Goal: Navigation & Orientation: Find specific page/section

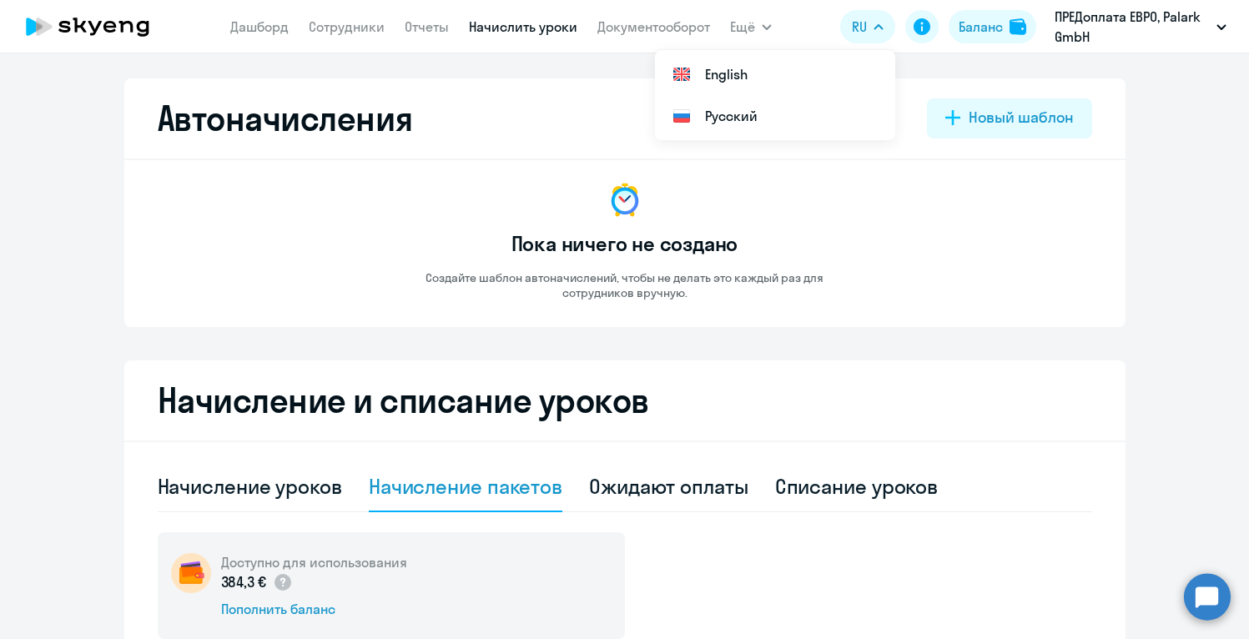
select select "10"
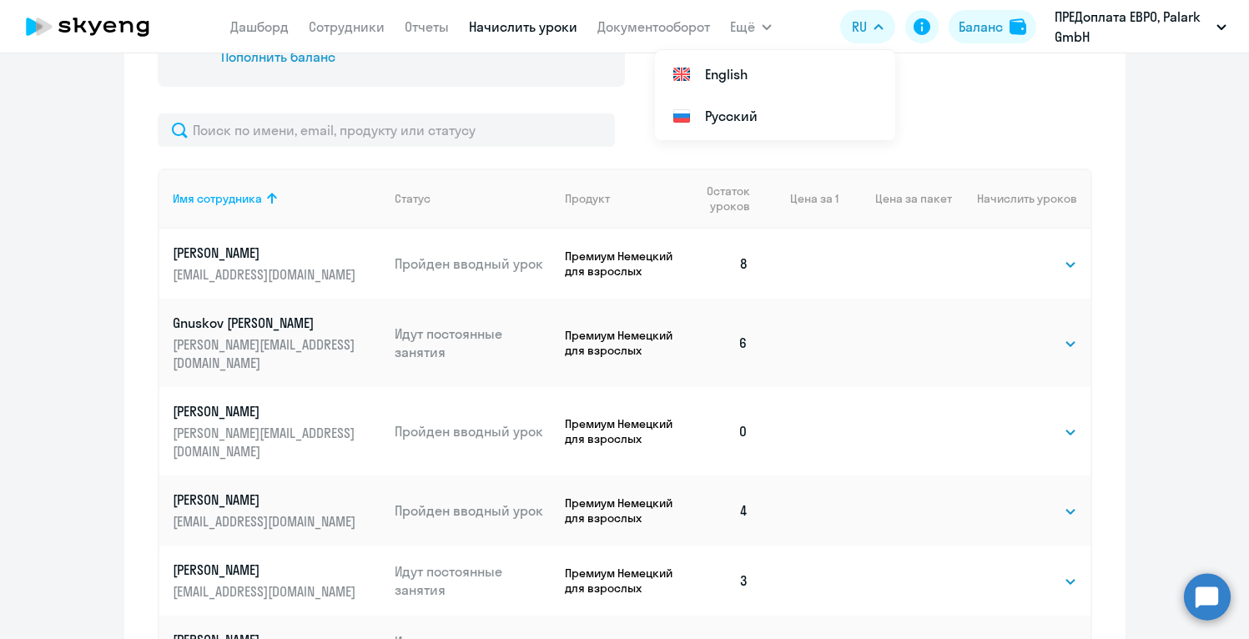
click at [109, 30] on icon at bounding box center [109, 27] width 13 height 12
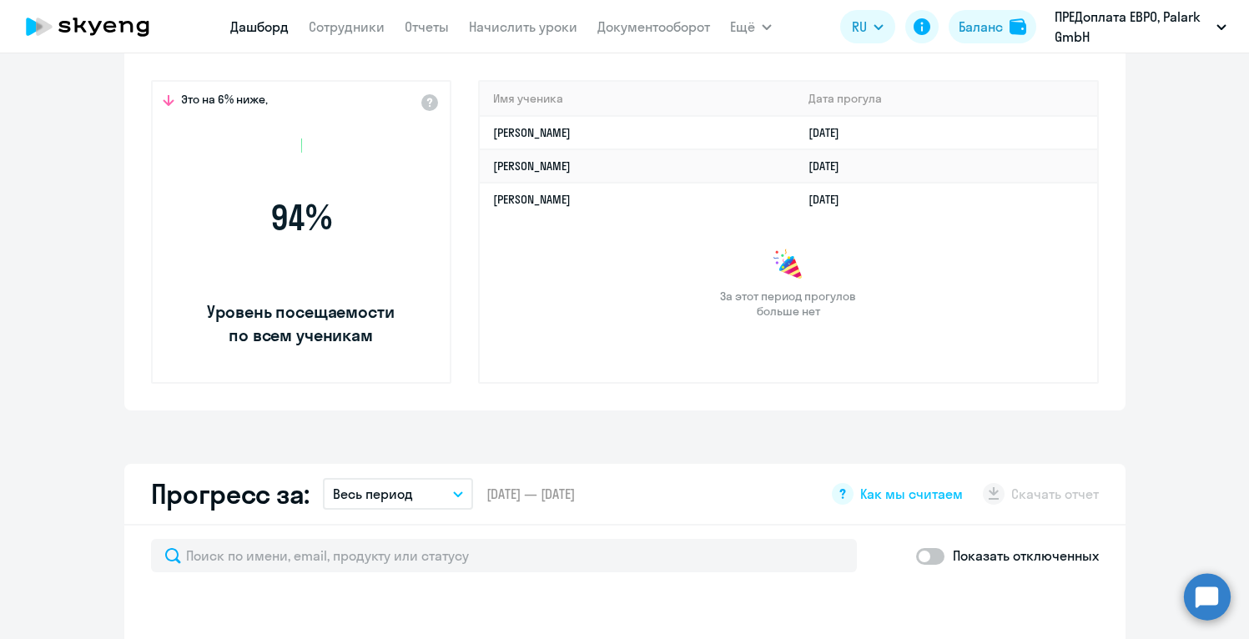
select select "30"
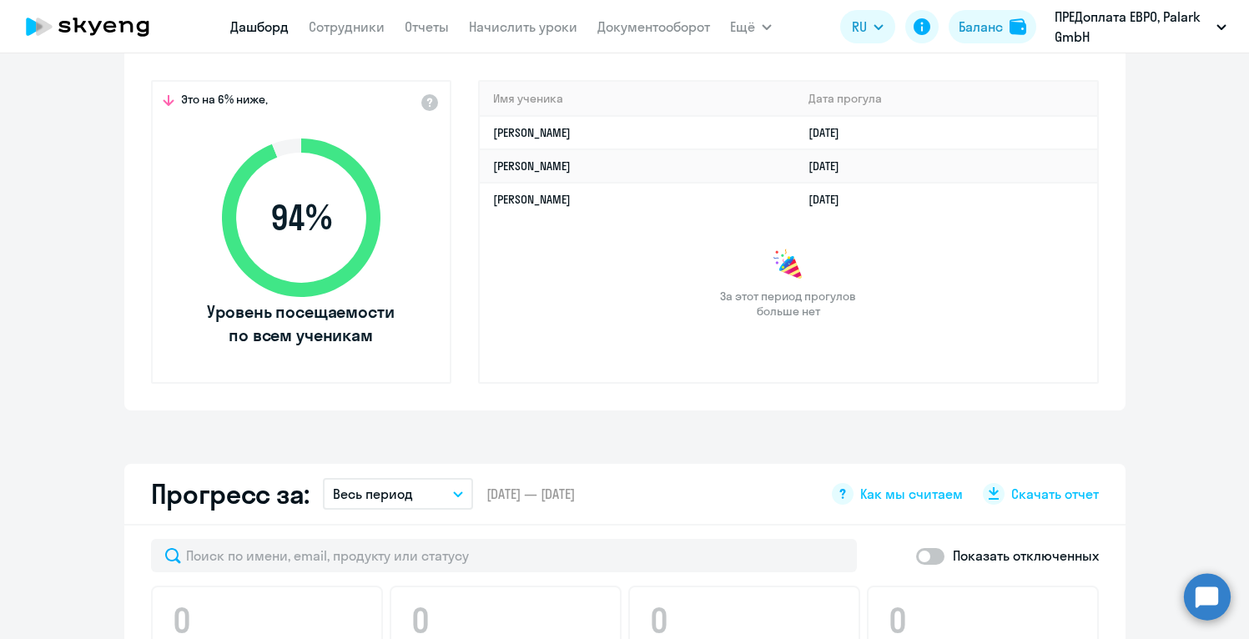
click at [628, 319] on div "Имя ученика [PERSON_NAME] прогула [PERSON_NAME] [DATE] [PERSON_NAME] [DATE] [PE…" at bounding box center [788, 232] width 621 height 304
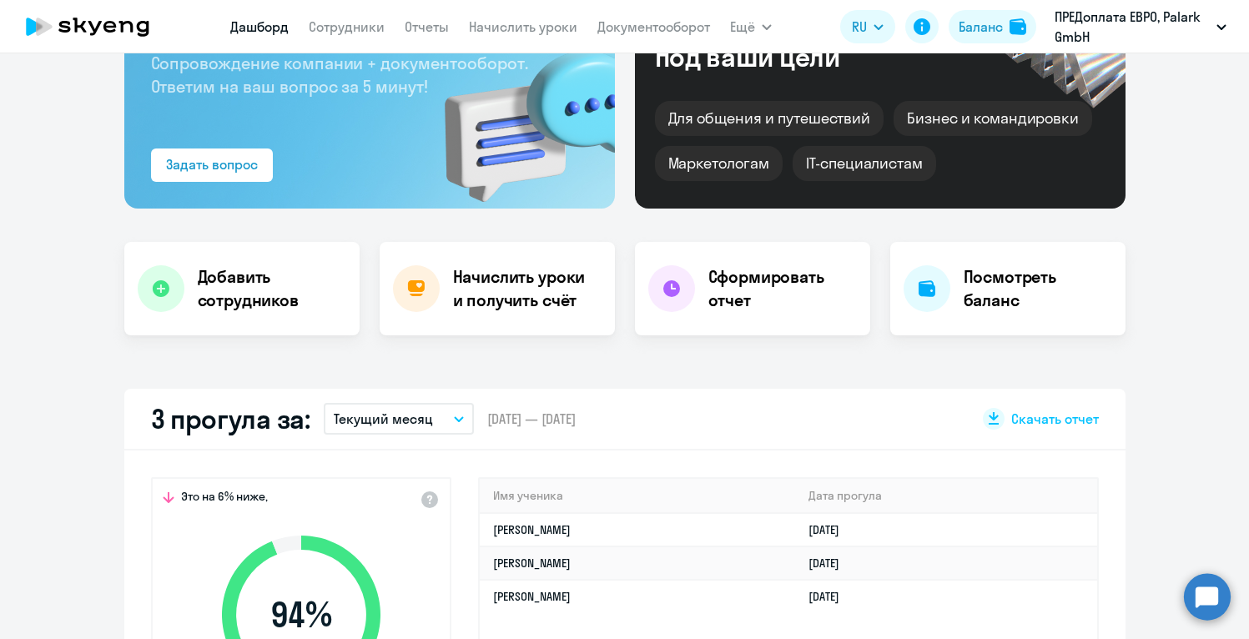
scroll to position [200, 0]
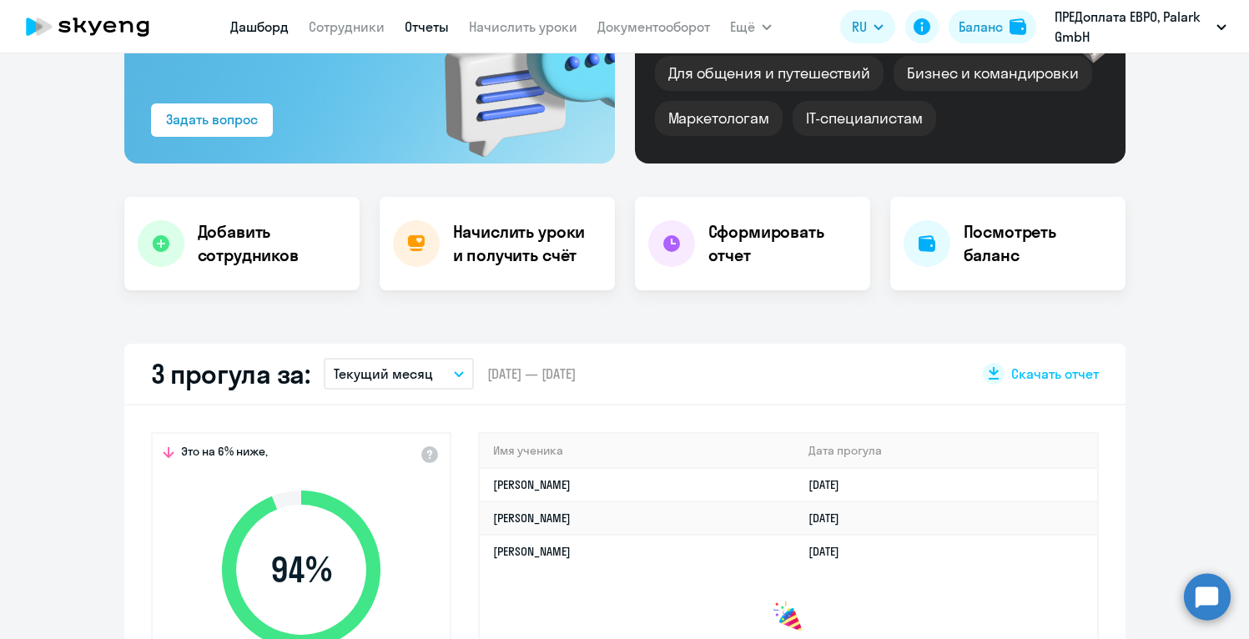
click at [424, 31] on link "Отчеты" at bounding box center [427, 26] width 44 height 17
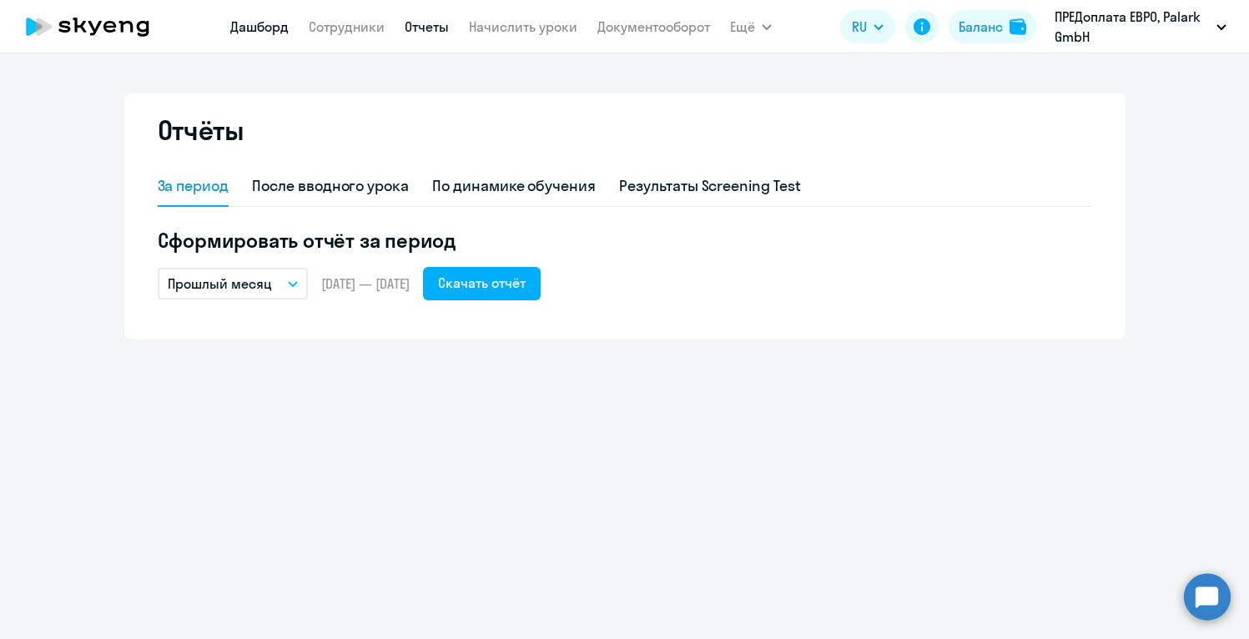
click at [254, 27] on link "Дашборд" at bounding box center [259, 26] width 58 height 17
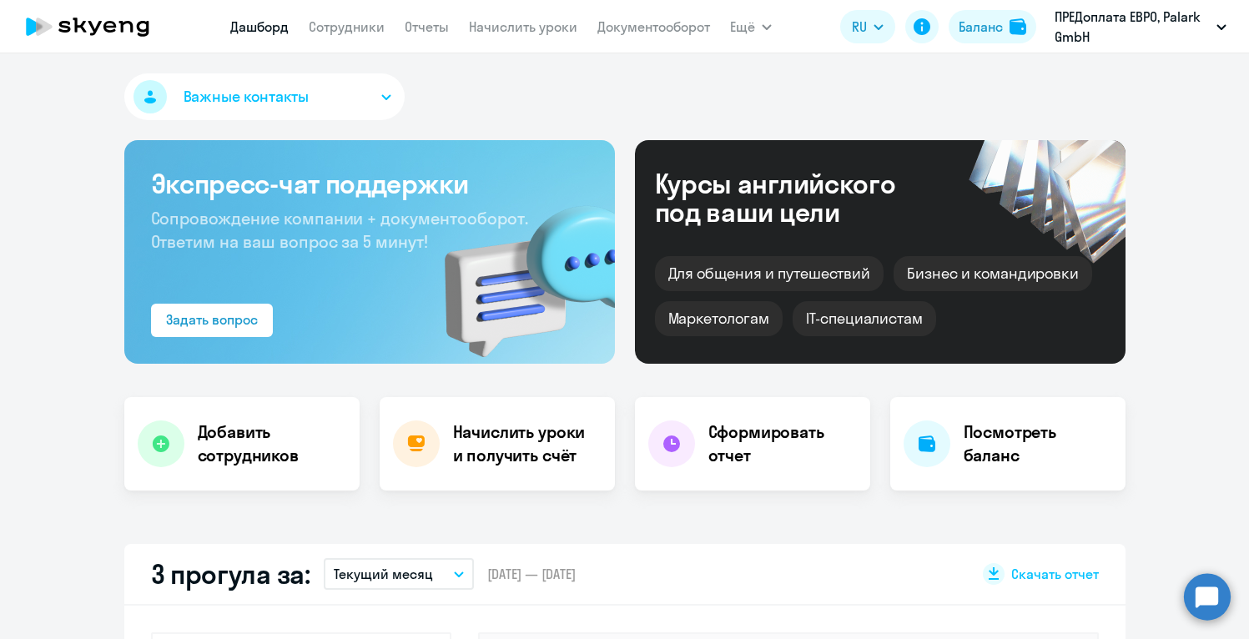
select select "30"
click at [514, 108] on div "Важные контакты" at bounding box center [624, 99] width 1001 height 53
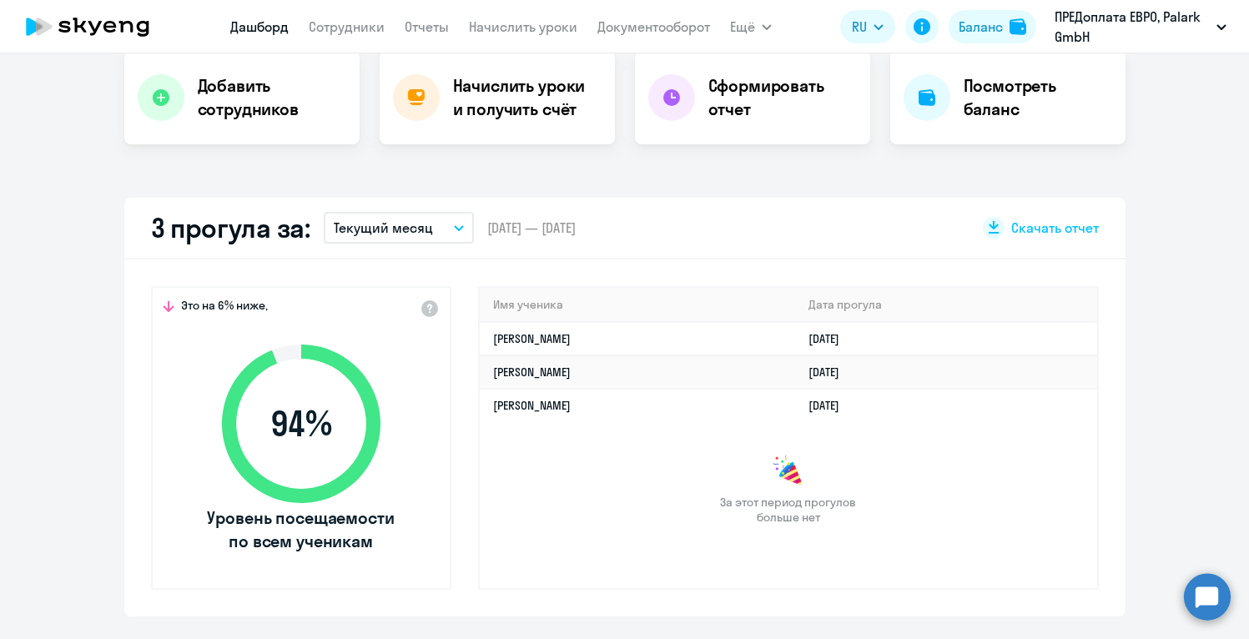
scroll to position [300, 0]
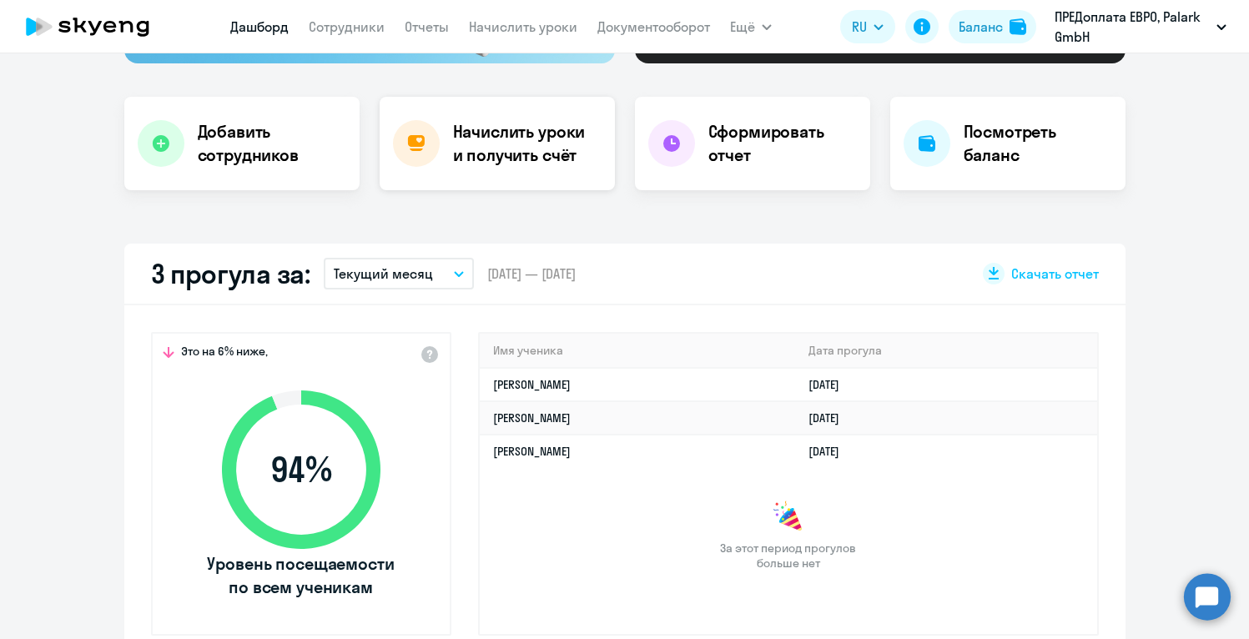
click at [552, 177] on div "Начислить уроки и получить счёт" at bounding box center [497, 143] width 235 height 93
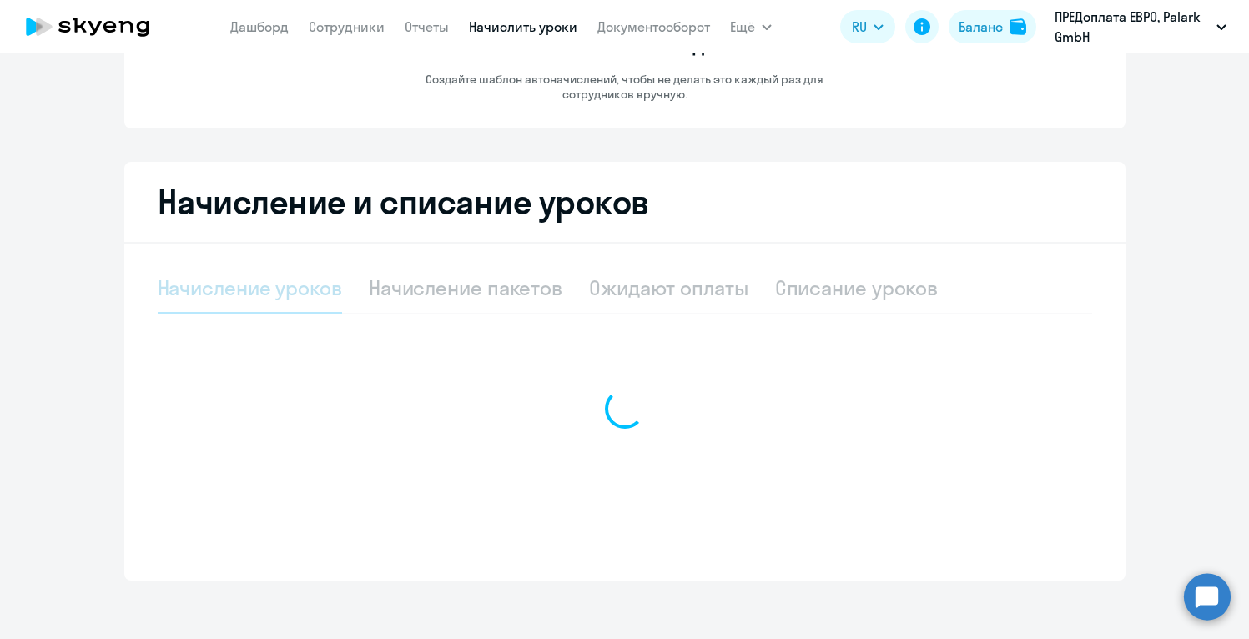
select select "10"
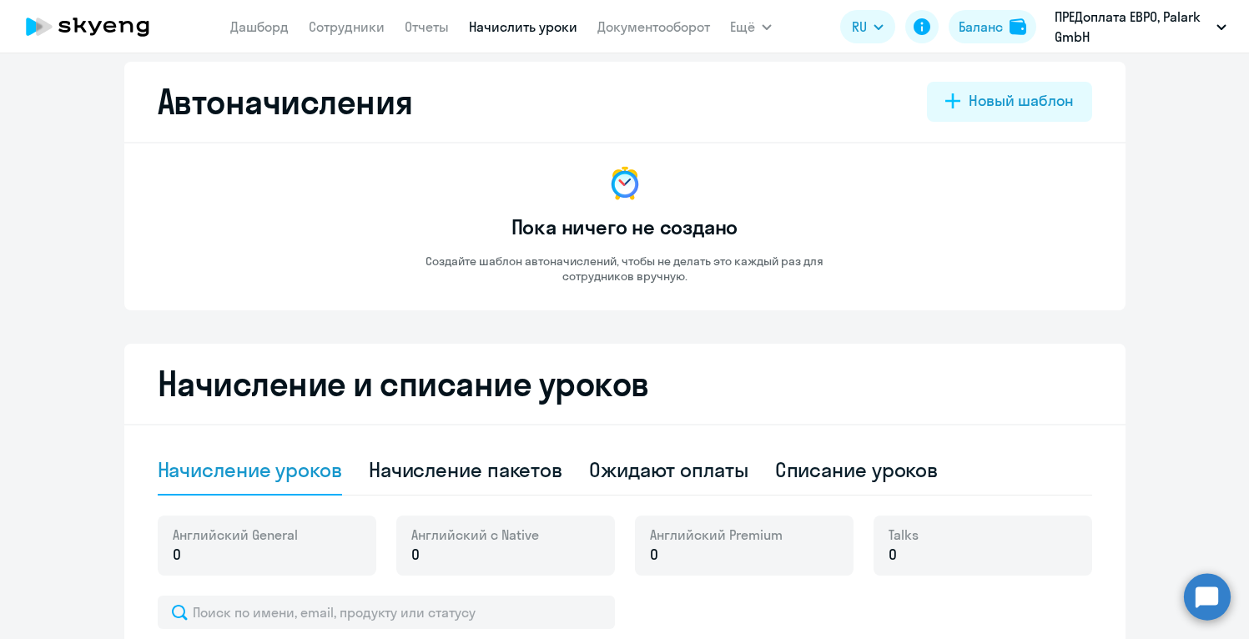
scroll to position [0, 0]
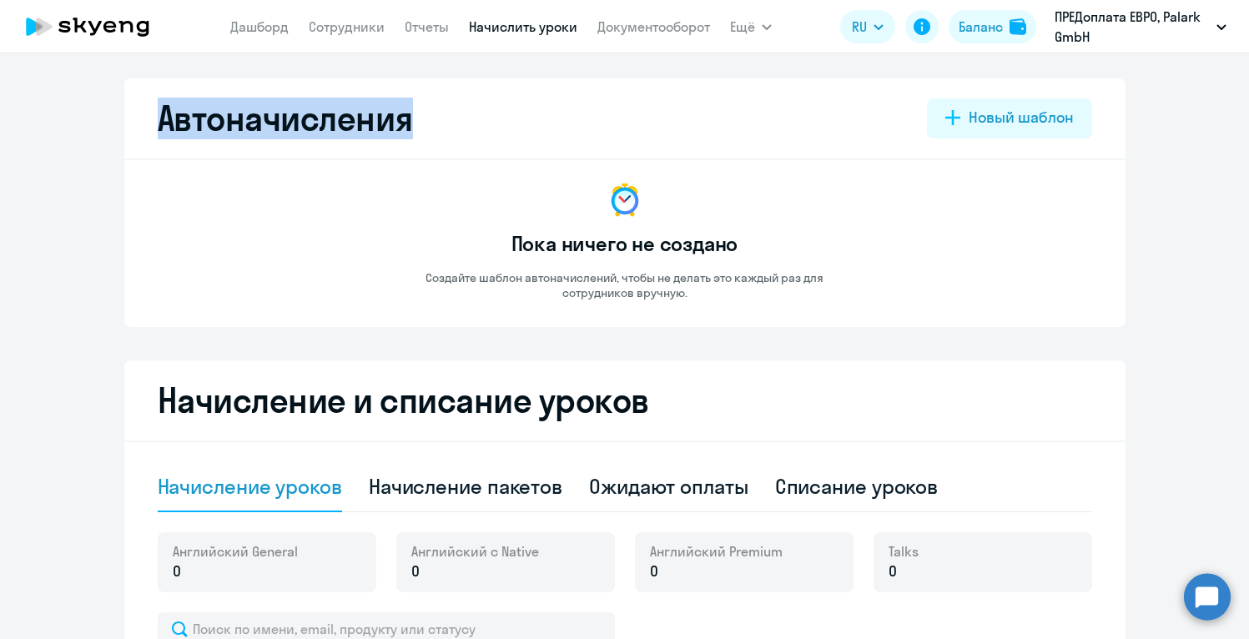
click at [138, 38] on icon at bounding box center [87, 27] width 147 height 42
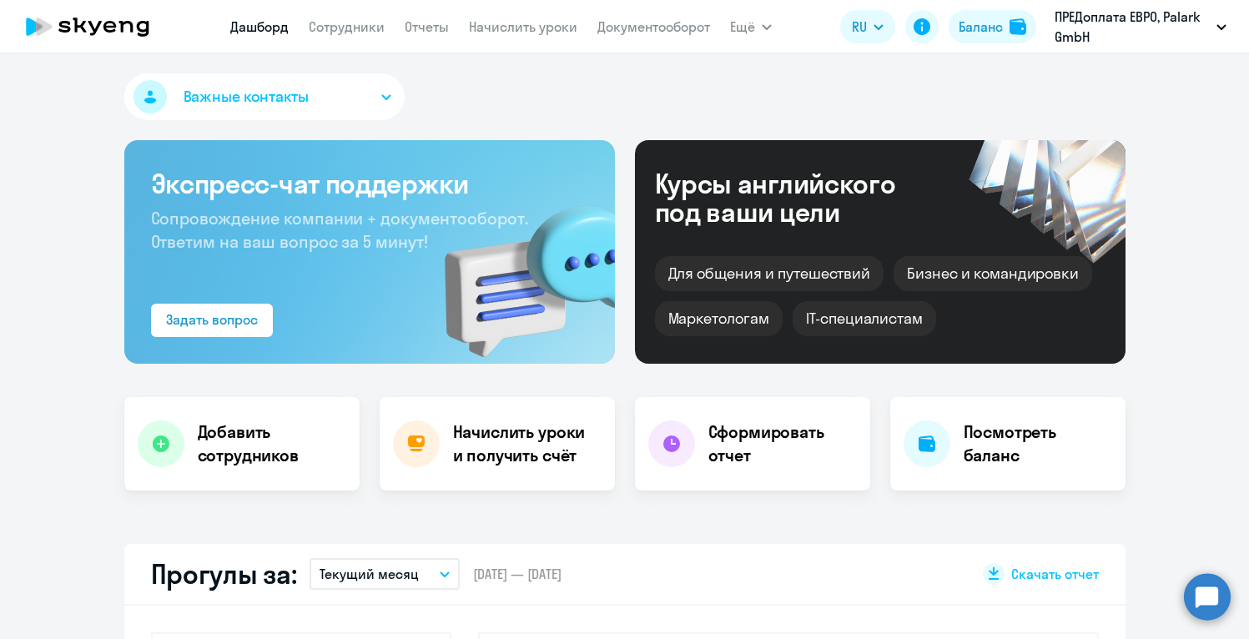
select select "30"
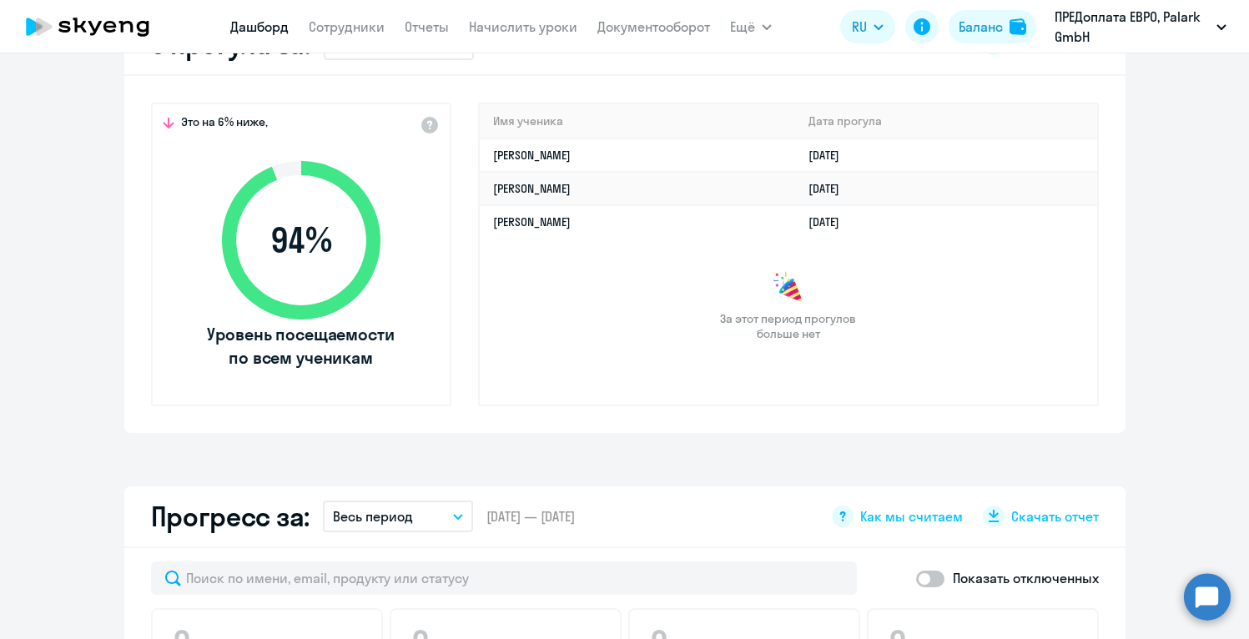
scroll to position [516, 0]
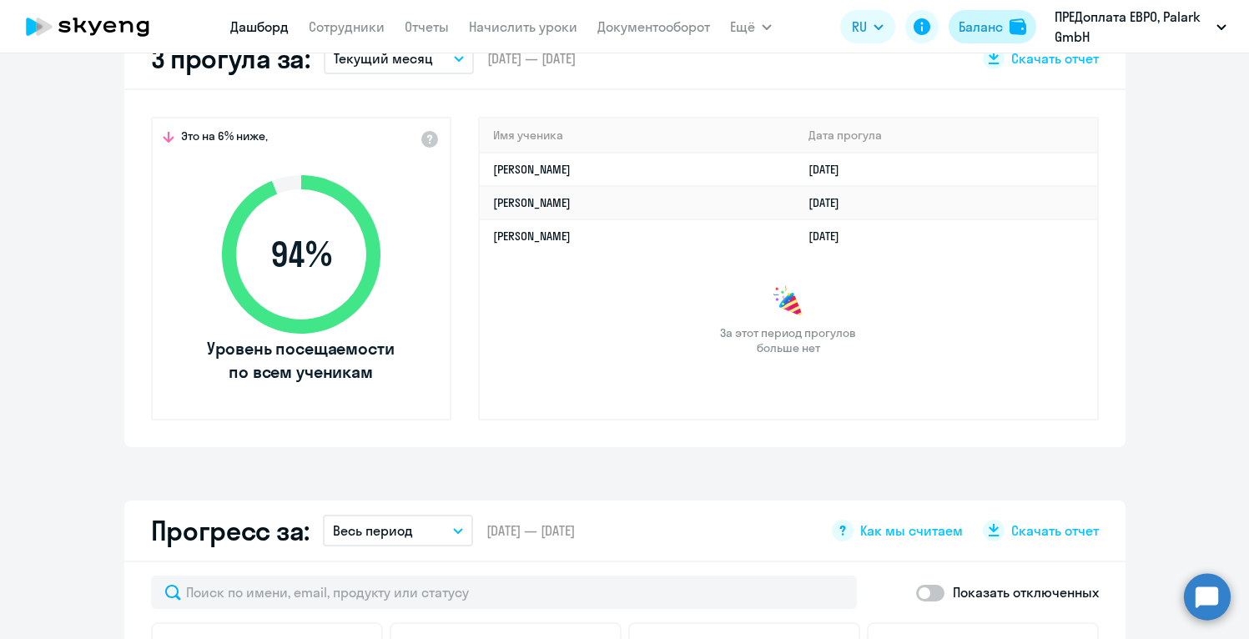
click at [983, 24] on div "Баланс" at bounding box center [981, 27] width 44 height 20
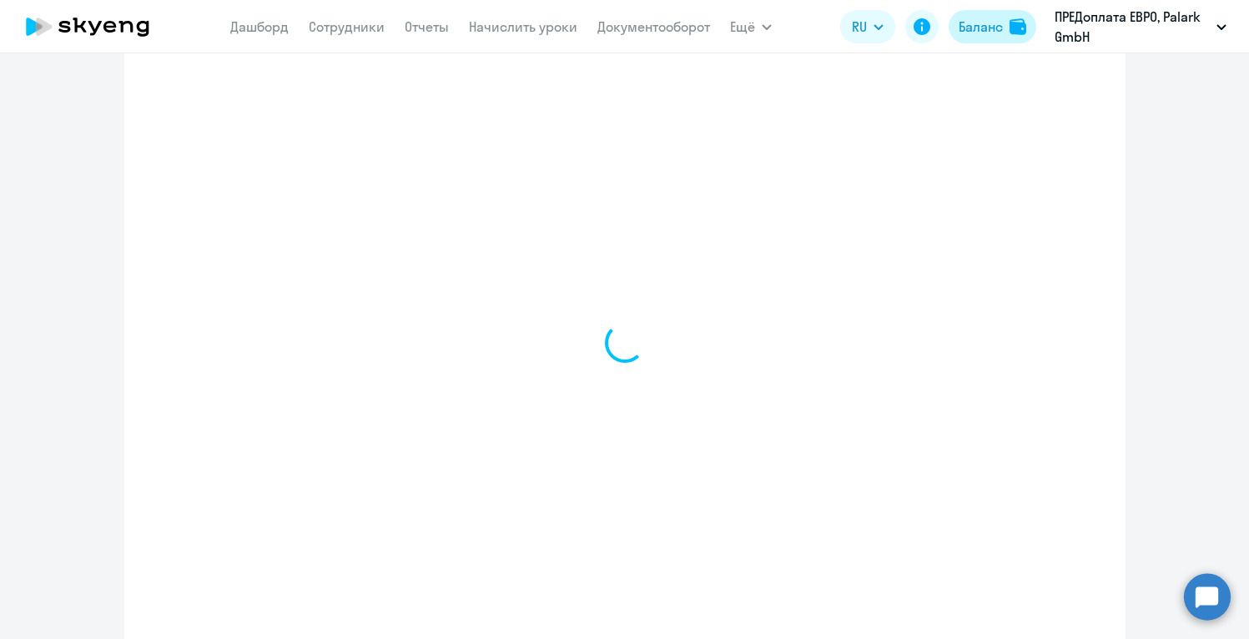
scroll to position [572, 0]
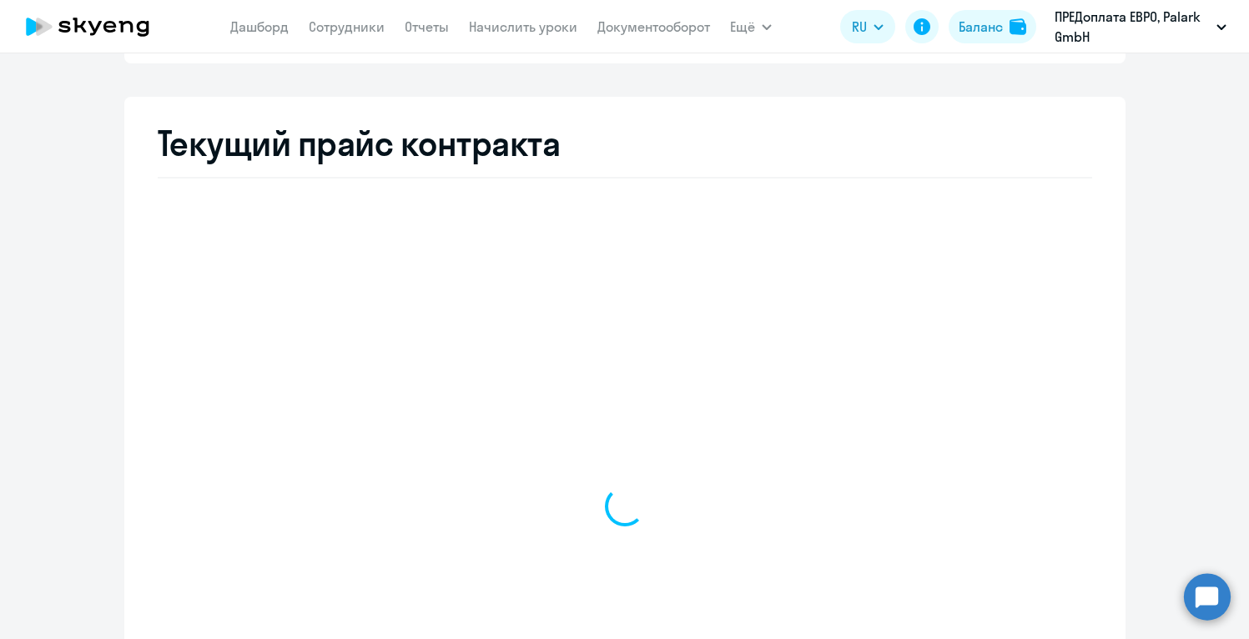
select select "english_adult_not_native_speaker"
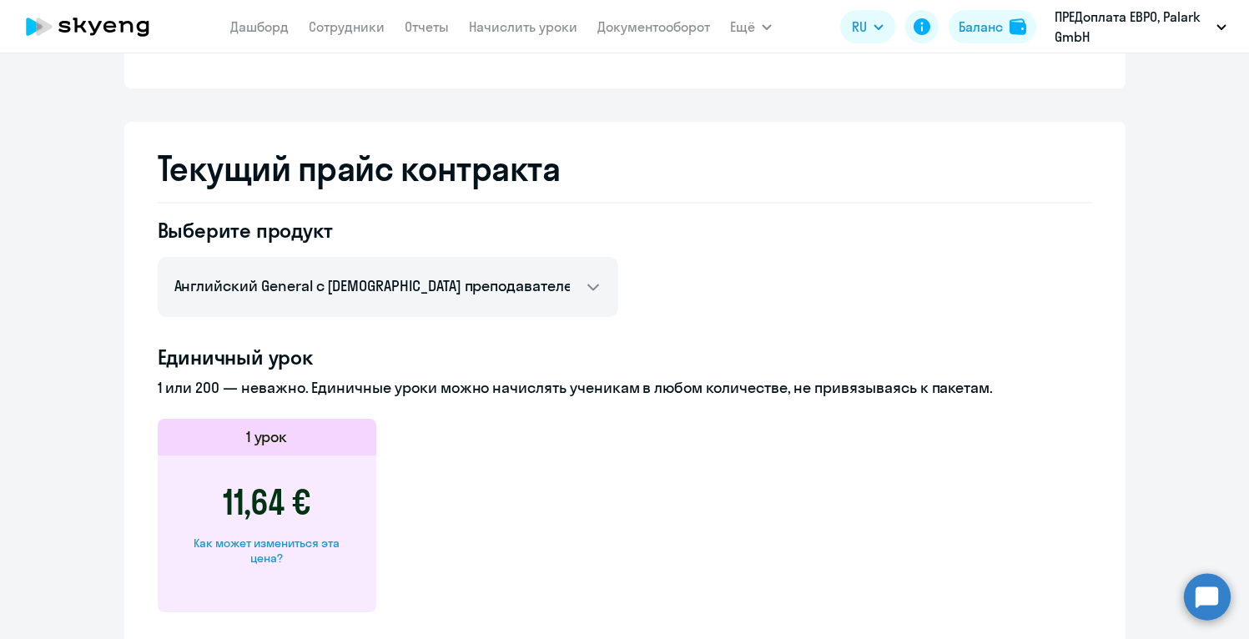
click at [876, 202] on div at bounding box center [625, 203] width 935 height 2
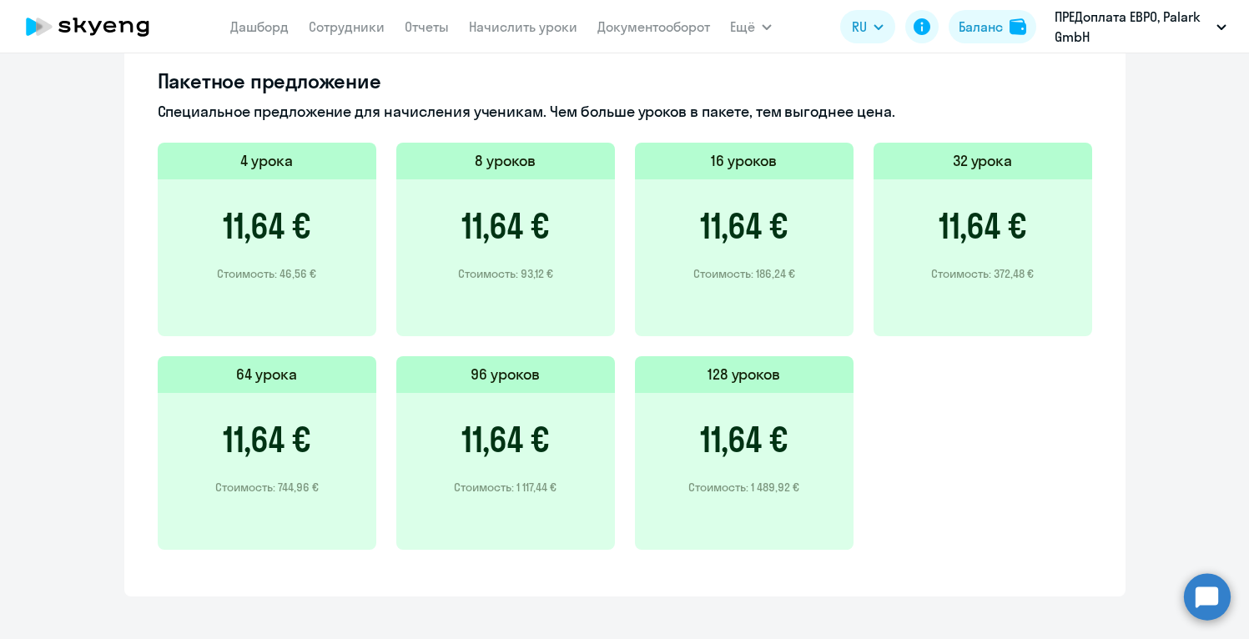
scroll to position [1158, 0]
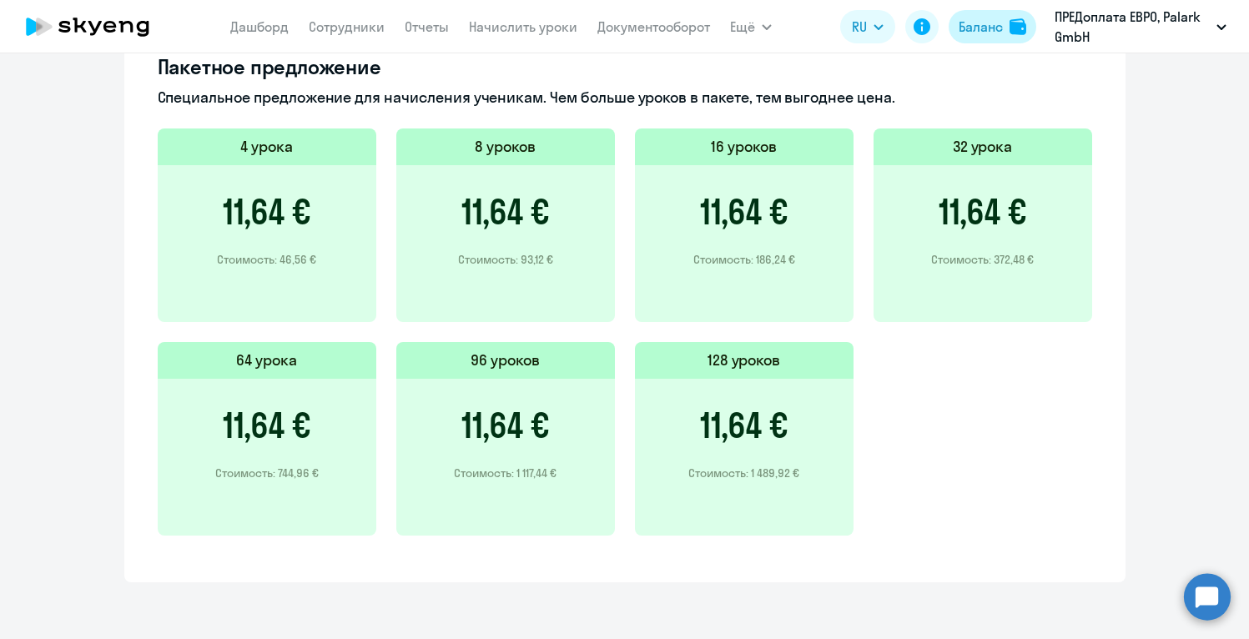
click at [1028, 27] on div at bounding box center [1020, 26] width 20 height 17
click at [988, 26] on div "Баланс" at bounding box center [981, 27] width 44 height 20
